Goal: Task Accomplishment & Management: Use online tool/utility

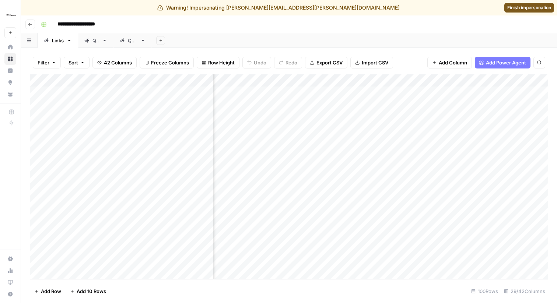
scroll to position [0, 1264]
click at [307, 191] on div "Add Column" at bounding box center [289, 176] width 519 height 205
click at [298, 191] on div "Add Column" at bounding box center [289, 176] width 519 height 205
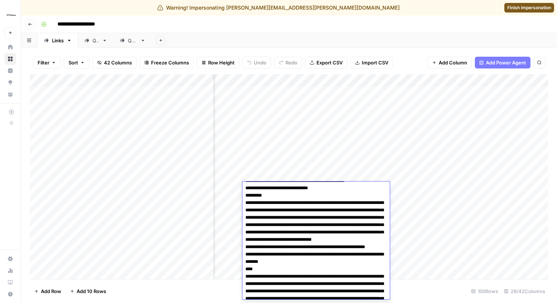
scroll to position [0, 0]
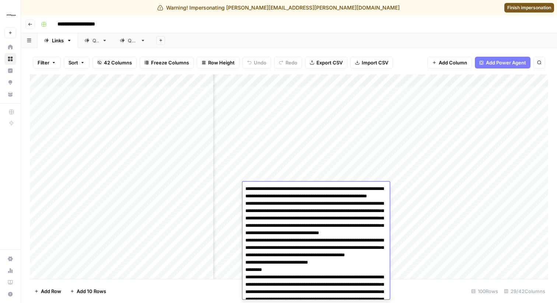
click at [314, 25] on div "**********" at bounding box center [294, 24] width 512 height 12
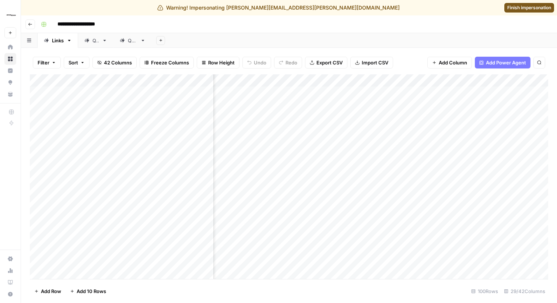
scroll to position [0, 131]
click at [272, 115] on div "Add Column" at bounding box center [289, 176] width 519 height 205
click at [279, 114] on div "Add Column" at bounding box center [289, 176] width 519 height 205
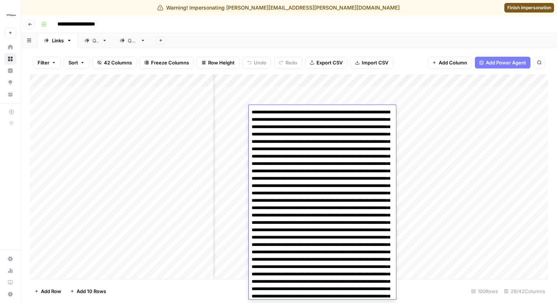
scroll to position [1381, 0]
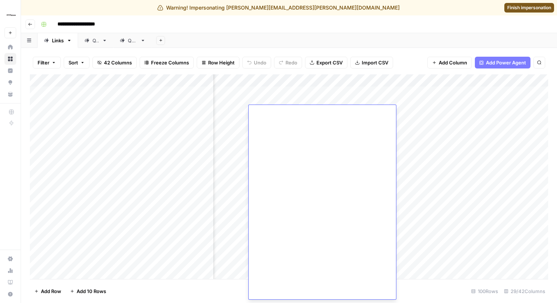
click at [320, 27] on div "**********" at bounding box center [294, 24] width 512 height 12
click at [271, 116] on div "Add Column" at bounding box center [289, 176] width 519 height 205
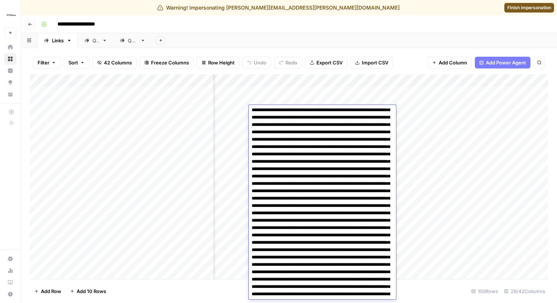
scroll to position [0, 0]
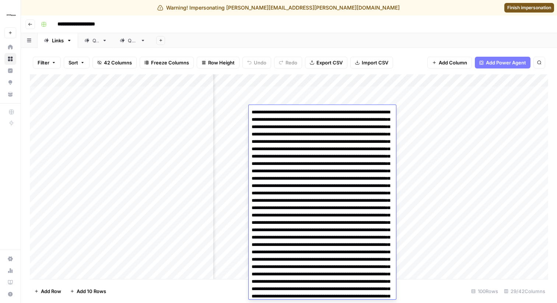
drag, startPoint x: 253, startPoint y: 112, endPoint x: 359, endPoint y: 121, distance: 106.2
click at [322, 35] on div "Add Sheet" at bounding box center [355, 40] width 406 height 15
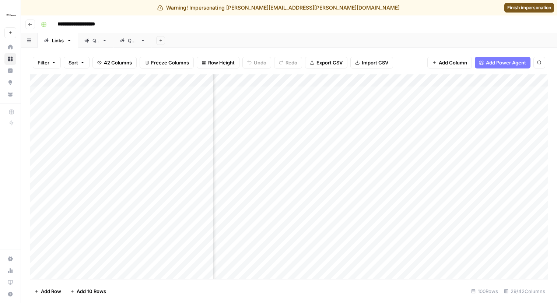
click at [285, 134] on div "Add Column" at bounding box center [289, 176] width 519 height 205
click at [286, 135] on div "Add Column" at bounding box center [289, 176] width 519 height 205
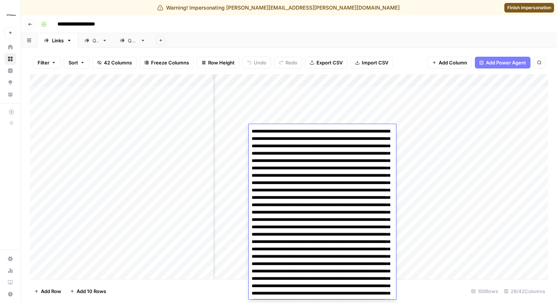
drag, startPoint x: 252, startPoint y: 133, endPoint x: 357, endPoint y: 139, distance: 105.3
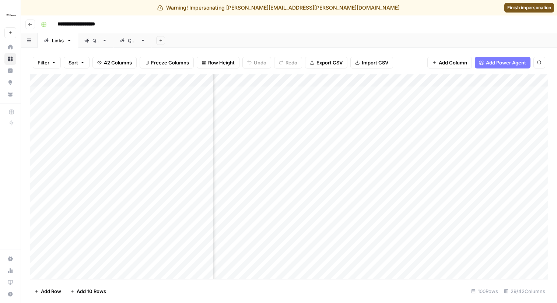
click at [422, 39] on div "Add Sheet" at bounding box center [355, 40] width 406 height 15
click at [522, 6] on span "Finish impersonation" at bounding box center [530, 7] width 44 height 7
